Goal: Find specific page/section: Find specific page/section

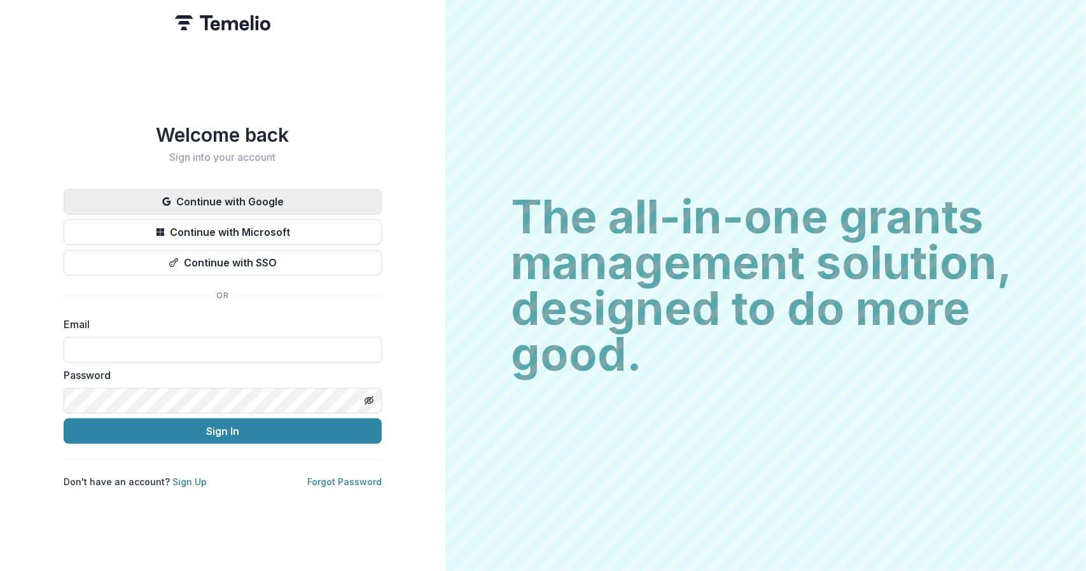
click at [244, 190] on button "Continue with Google" at bounding box center [223, 201] width 318 height 25
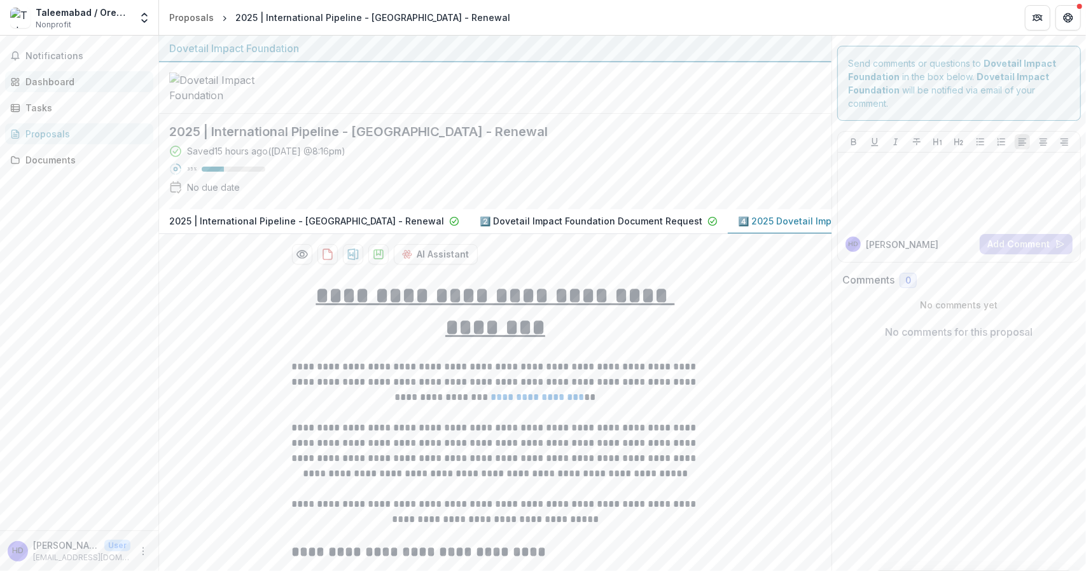
click at [65, 83] on div "Dashboard" at bounding box center [84, 81] width 118 height 13
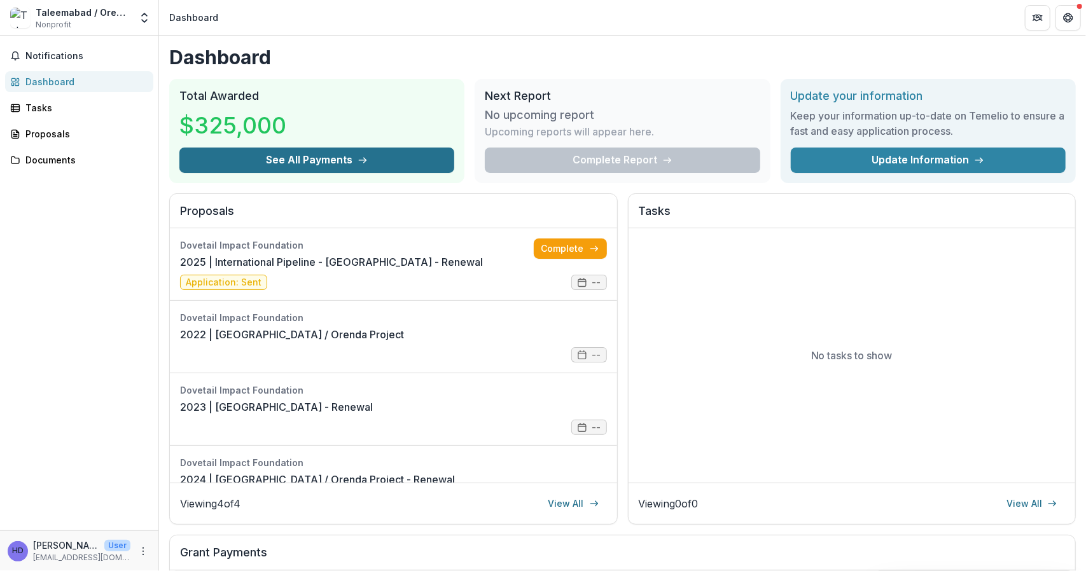
click at [316, 162] on button "See All Payments" at bounding box center [316, 160] width 275 height 25
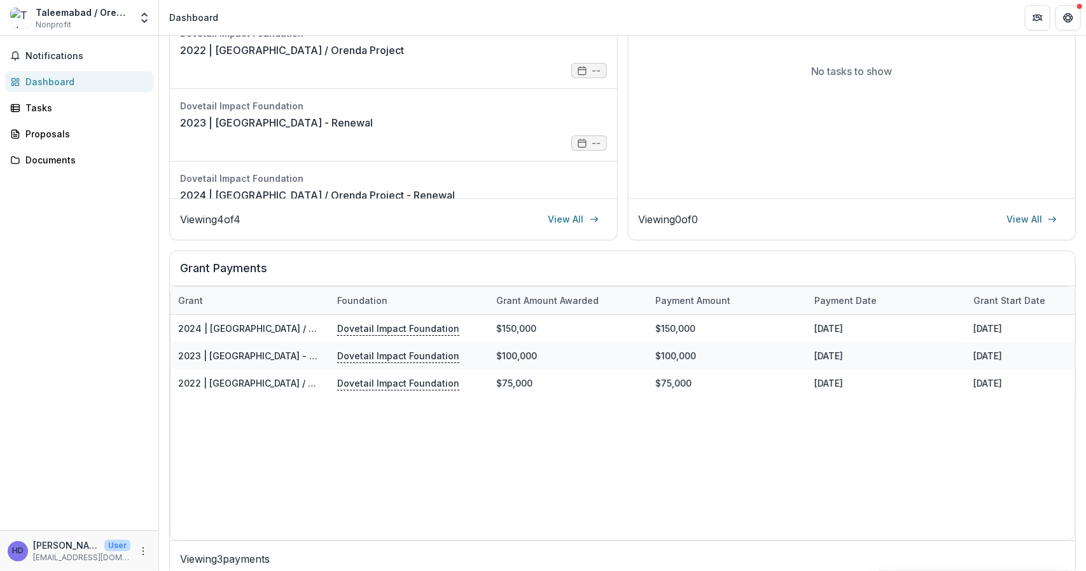
scroll to position [289, 0]
